Goal: Find specific page/section: Find specific page/section

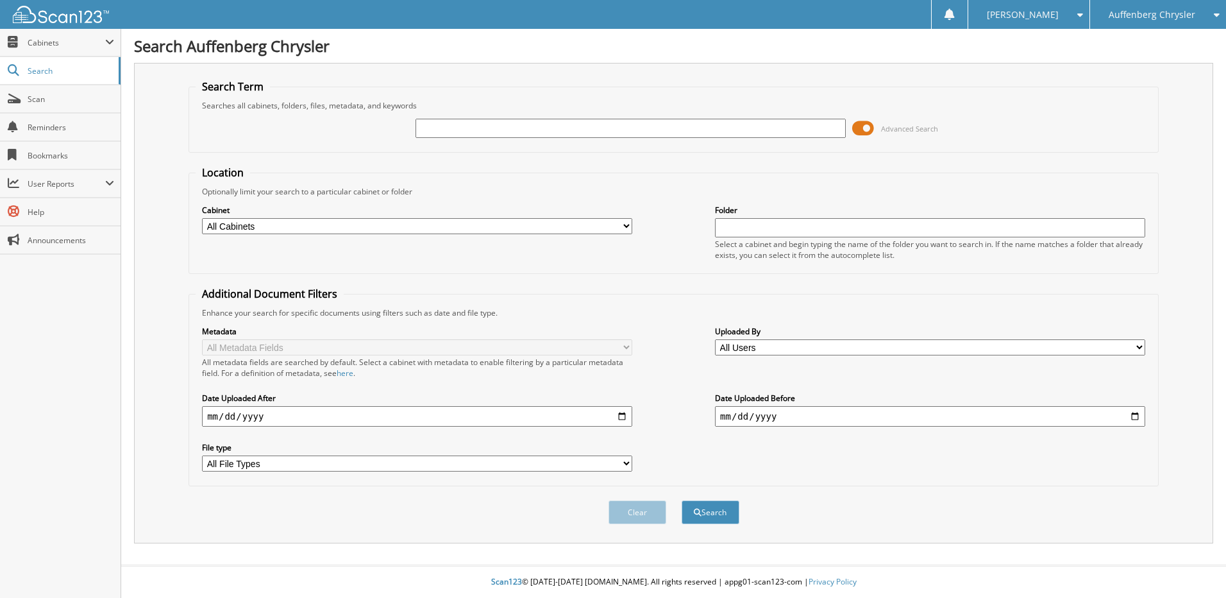
click at [463, 128] on input "text" at bounding box center [631, 128] width 430 height 19
type input "259253"
click at [682, 500] on button "Search" at bounding box center [711, 512] width 58 height 24
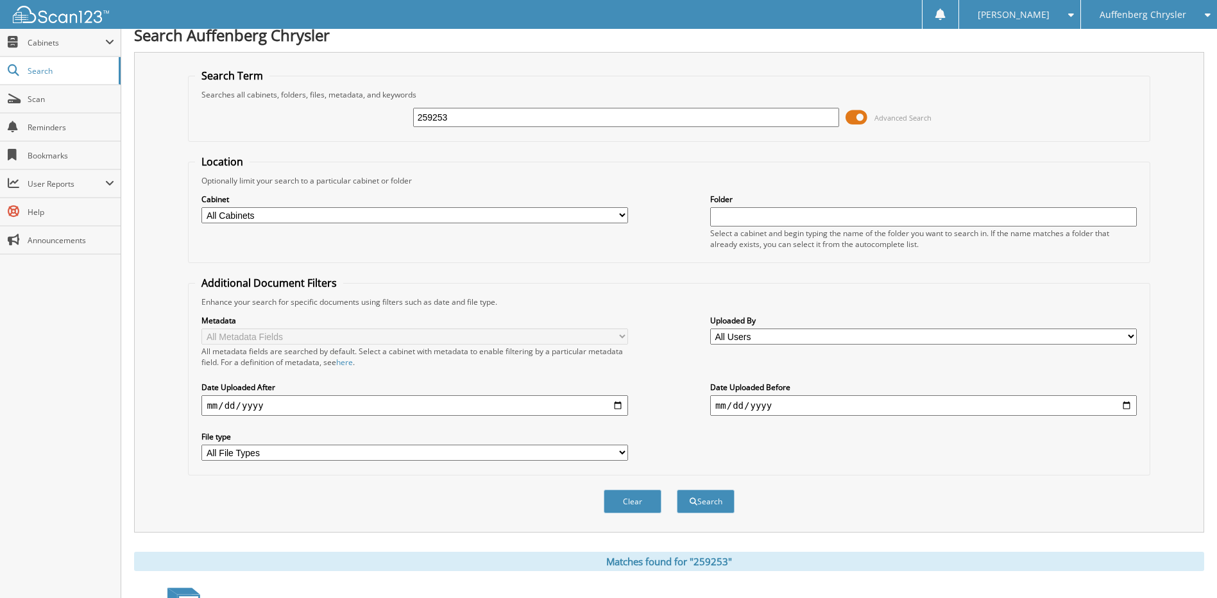
scroll to position [385, 0]
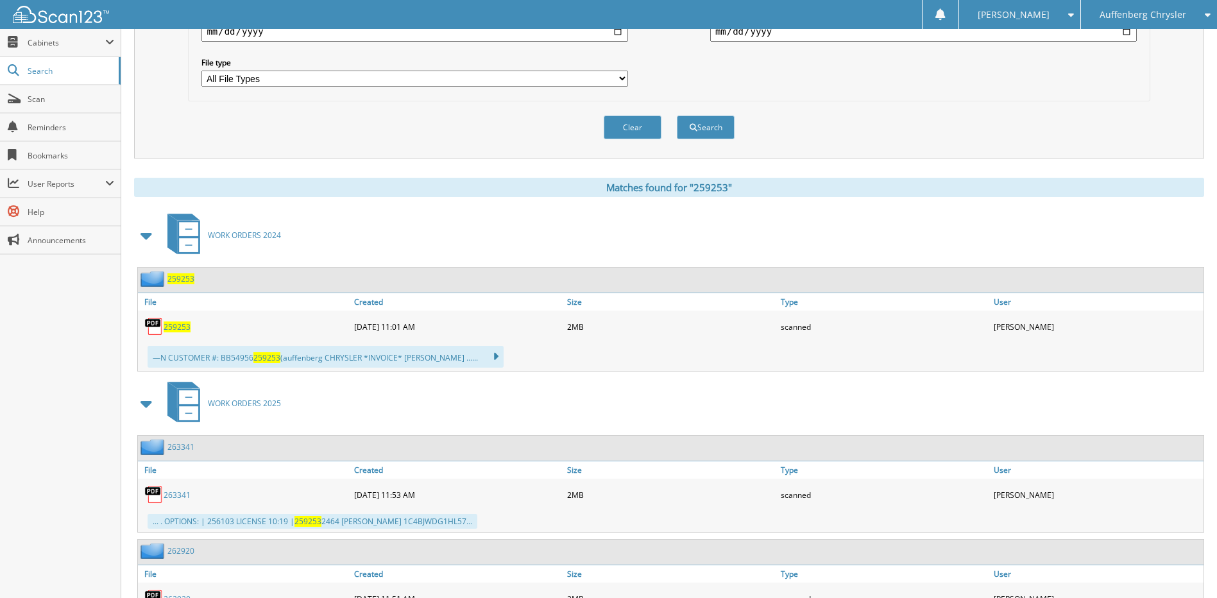
click at [173, 327] on span "259253" at bounding box center [177, 326] width 27 height 11
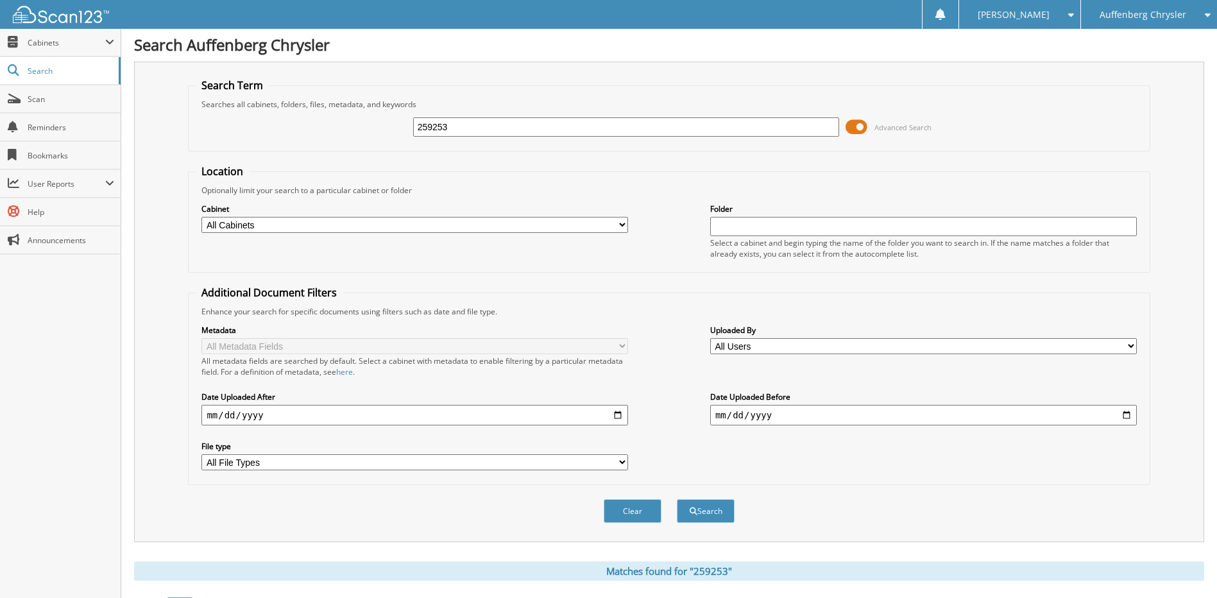
scroll to position [321, 0]
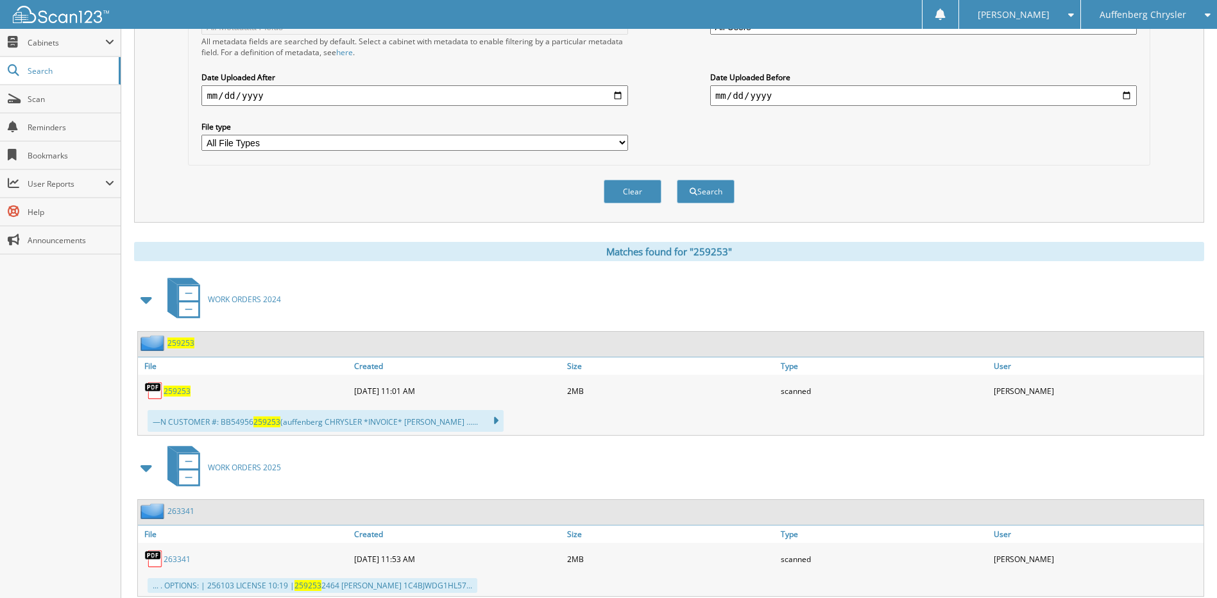
click at [183, 395] on span "259253" at bounding box center [177, 390] width 27 height 11
